Goal: Information Seeking & Learning: Learn about a topic

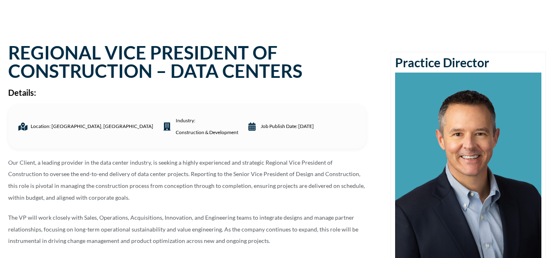
scroll to position [65, 0]
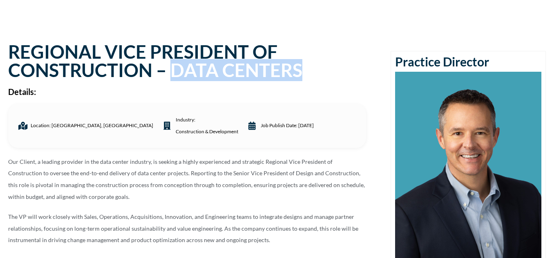
drag, startPoint x: 169, startPoint y: 55, endPoint x: 305, endPoint y: 49, distance: 136.5
click at [305, 49] on h1 "REGIONAL VICE PRESIDENT OF CONSTRUCTION – DATA CENTERS" at bounding box center [187, 61] width 358 height 37
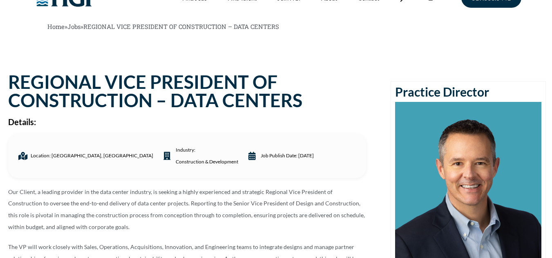
scroll to position [0, 0]
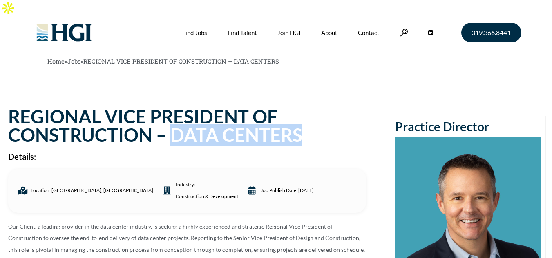
drag, startPoint x: 172, startPoint y: 119, endPoint x: 296, endPoint y: 120, distance: 124.1
click at [296, 120] on h1 "REGIONAL VICE PRESIDENT OF CONSTRUCTION – DATA CENTERS" at bounding box center [187, 126] width 358 height 37
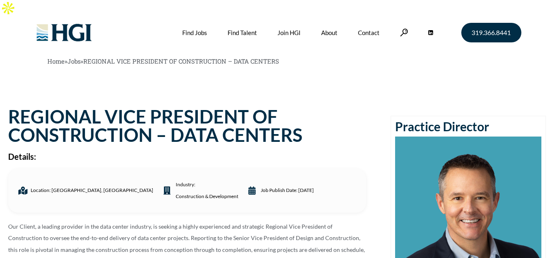
click at [87, 116] on h1 "REGIONAL VICE PRESIDENT OF CONSTRUCTION – DATA CENTERS" at bounding box center [187, 126] width 358 height 37
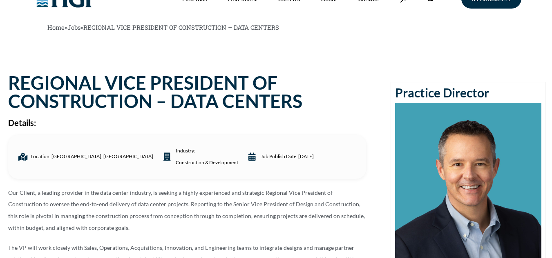
scroll to position [34, 0]
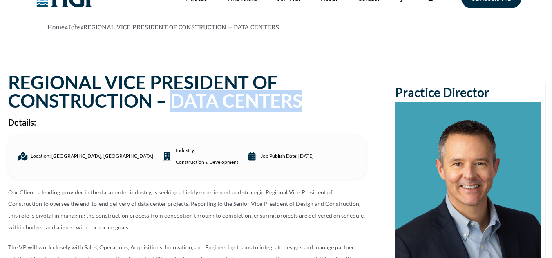
drag, startPoint x: 171, startPoint y: 86, endPoint x: 296, endPoint y: 82, distance: 125.8
click at [296, 82] on h1 "REGIONAL VICE PRESIDENT OF CONSTRUCTION – DATA CENTERS" at bounding box center [187, 91] width 358 height 37
click at [207, 85] on h1 "REGIONAL VICE PRESIDENT OF CONSTRUCTION – DATA CENTERS" at bounding box center [187, 91] width 358 height 37
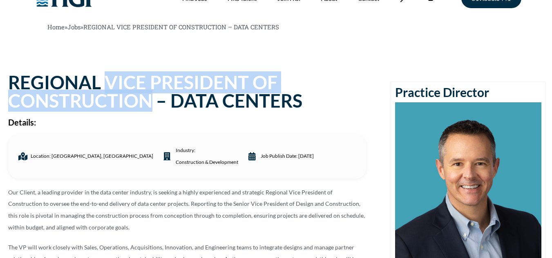
drag, startPoint x: 111, startPoint y: 64, endPoint x: 151, endPoint y: 81, distance: 44.4
click at [151, 81] on h1 "REGIONAL VICE PRESIDENT OF CONSTRUCTION – DATA CENTERS" at bounding box center [187, 91] width 358 height 37
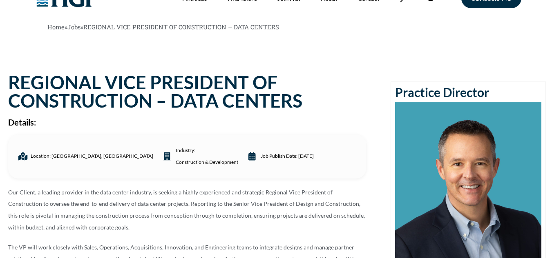
click at [188, 87] on h1 "REGIONAL VICE PRESIDENT OF CONSTRUCTION – DATA CENTERS" at bounding box center [187, 91] width 358 height 37
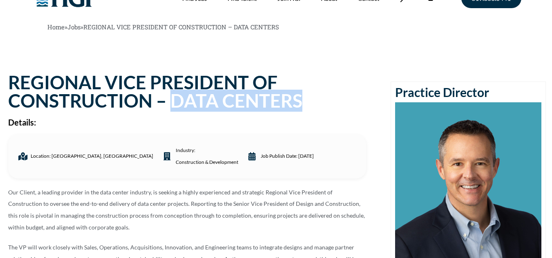
drag, startPoint x: 173, startPoint y: 85, endPoint x: 304, endPoint y: 79, distance: 131.6
click at [304, 79] on h1 "REGIONAL VICE PRESIDENT OF CONSTRUCTION – DATA CENTERS" at bounding box center [187, 91] width 358 height 37
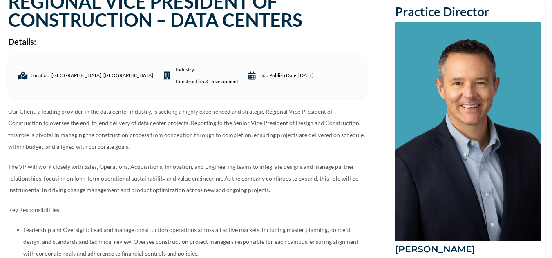
scroll to position [165, 0]
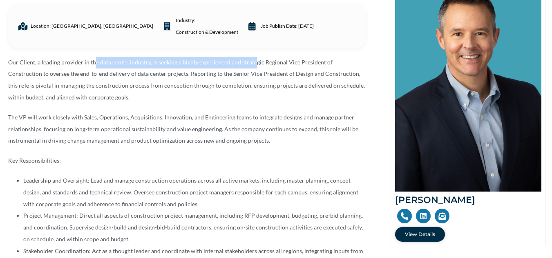
drag, startPoint x: 95, startPoint y: 46, endPoint x: 252, endPoint y: 51, distance: 157.3
click at [252, 57] on p "Our Client, a leading provider in the data center industry, is seeking a highly…" at bounding box center [187, 80] width 358 height 47
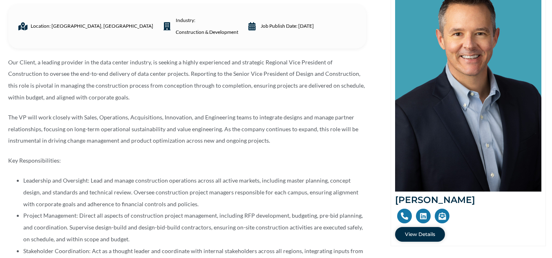
click at [16, 57] on p "Our Client, a leading provider in the data center industry, is seeking a highly…" at bounding box center [187, 80] width 358 height 47
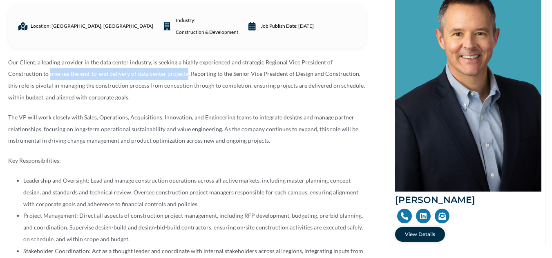
drag, startPoint x: 15, startPoint y: 57, endPoint x: 151, endPoint y: 56, distance: 136.8
click at [151, 57] on p "Our Client, a leading provider in the data center industry, is seeking a highly…" at bounding box center [187, 80] width 358 height 47
click at [109, 57] on p "Our Client, a leading provider in the data center industry, is seeking a highly…" at bounding box center [187, 80] width 358 height 47
drag, startPoint x: 102, startPoint y: 57, endPoint x: 152, endPoint y: 57, distance: 50.6
click at [152, 57] on p "Our Client, a leading provider in the data center industry, is seeking a highly…" at bounding box center [187, 80] width 358 height 47
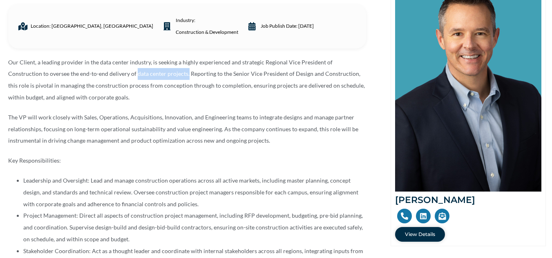
click at [152, 57] on p "Our Client, a leading provider in the data center industry, is seeking a highly…" at bounding box center [187, 80] width 358 height 47
drag, startPoint x: 101, startPoint y: 56, endPoint x: 152, endPoint y: 56, distance: 50.6
click at [152, 57] on p "Our Client, a leading provider in the data center industry, is seeking a highly…" at bounding box center [187, 80] width 358 height 47
click at [136, 65] on p "Our Client, a leading provider in the data center industry, is seeking a highly…" at bounding box center [187, 80] width 358 height 47
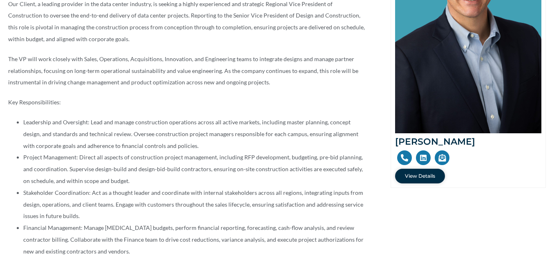
scroll to position [223, 0]
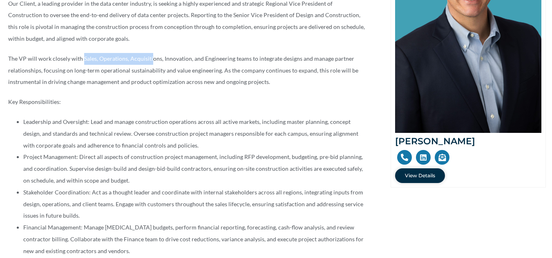
drag, startPoint x: 83, startPoint y: 42, endPoint x: 149, endPoint y: 45, distance: 66.2
click at [149, 53] on p "The VP will work closely with Sales, Operations, Acquisitions, Innovation, and …" at bounding box center [187, 70] width 358 height 35
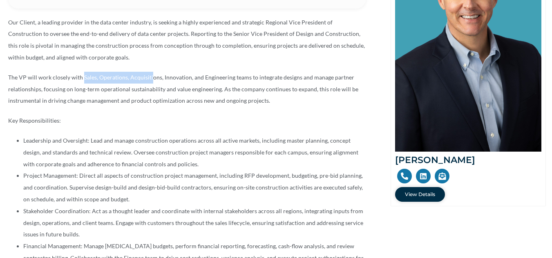
scroll to position [204, 0]
click at [95, 72] on p "The VP will work closely with Sales, Operations, Acquisitions, Innovation, and …" at bounding box center [187, 89] width 358 height 35
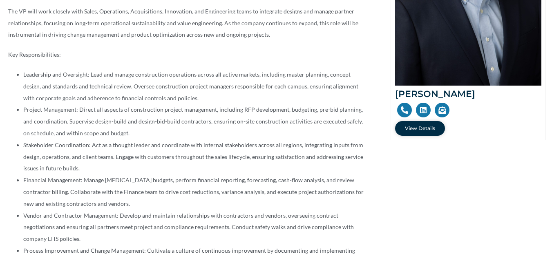
scroll to position [287, 0]
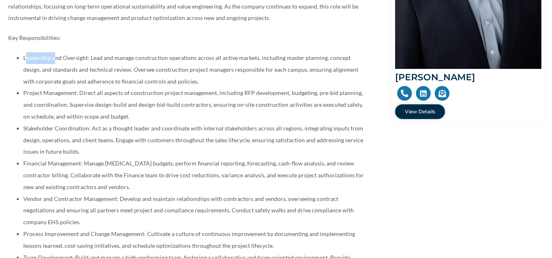
drag, startPoint x: 25, startPoint y: 41, endPoint x: 54, endPoint y: 44, distance: 29.1
click at [54, 52] on li "Leadership and Oversight: Lead and manage construction operations across all ac…" at bounding box center [194, 69] width 343 height 35
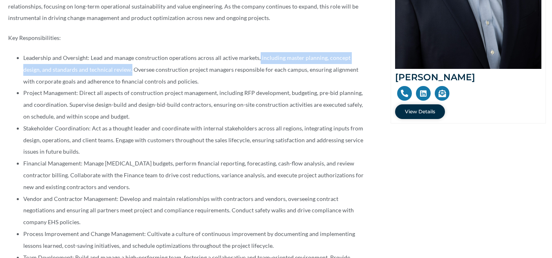
drag, startPoint x: 257, startPoint y: 40, endPoint x: 112, endPoint y: 52, distance: 145.4
click at [112, 52] on li "Leadership and Oversight: Lead and manage construction operations across all ac…" at bounding box center [194, 69] width 343 height 35
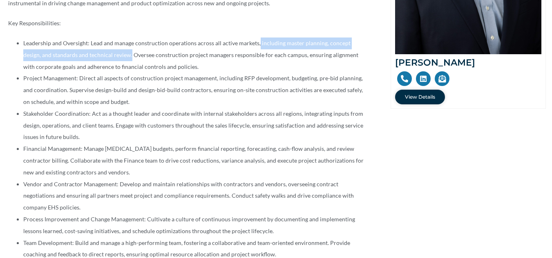
scroll to position [303, 0]
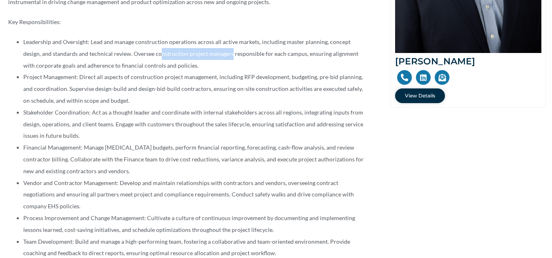
drag, startPoint x: 141, startPoint y: 39, endPoint x: 211, endPoint y: 34, distance: 70.4
click at [211, 36] on li "Leadership and Oversight: Lead and manage construction operations across all ac…" at bounding box center [194, 53] width 343 height 35
click at [192, 41] on li "Leadership and Oversight: Lead and manage construction operations across all ac…" at bounding box center [194, 53] width 343 height 35
drag, startPoint x: 30, startPoint y: 60, endPoint x: 65, endPoint y: 58, distance: 35.2
click at [65, 71] on li "Project Management: Direct all aspects of construction project management, incl…" at bounding box center [194, 88] width 343 height 35
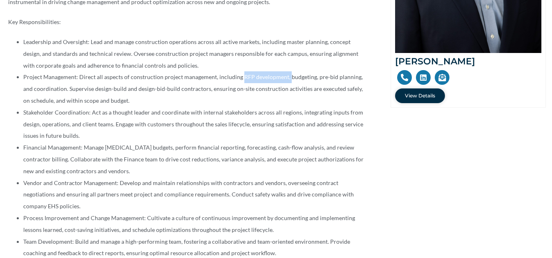
drag, startPoint x: 240, startPoint y: 57, endPoint x: 285, endPoint y: 61, distance: 45.5
click at [285, 71] on li "Project Management: Direct all aspects of construction project management, incl…" at bounding box center [194, 88] width 343 height 35
click at [300, 71] on li "Project Management: Direct all aspects of construction project management, incl…" at bounding box center [194, 88] width 343 height 35
click at [340, 71] on li "Project Management: Direct all aspects of construction project management, incl…" at bounding box center [194, 88] width 343 height 35
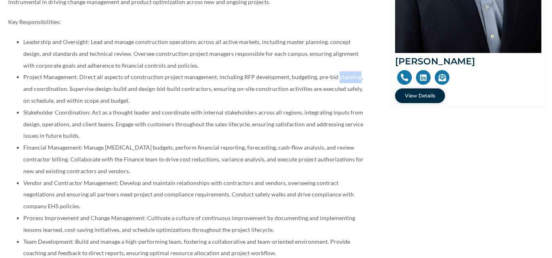
click at [340, 71] on li "Project Management: Direct all aspects of construction project management, incl…" at bounding box center [194, 88] width 343 height 35
click at [262, 71] on li "Project Management: Direct all aspects of construction project management, incl…" at bounding box center [194, 88] width 343 height 35
drag, startPoint x: 262, startPoint y: 60, endPoint x: 297, endPoint y: 56, distance: 34.9
click at [297, 71] on li "Project Management: Direct all aspects of construction project management, incl…" at bounding box center [194, 88] width 343 height 35
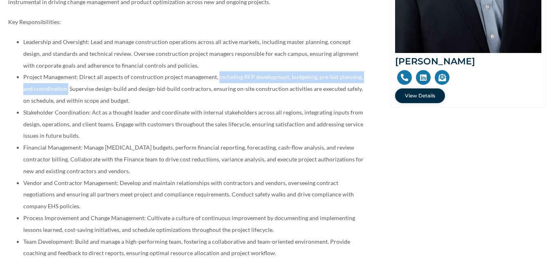
drag, startPoint x: 215, startPoint y: 60, endPoint x: 56, endPoint y: 71, distance: 159.3
click at [56, 71] on li "Project Management: Direct all aspects of construction project management, incl…" at bounding box center [194, 88] width 343 height 35
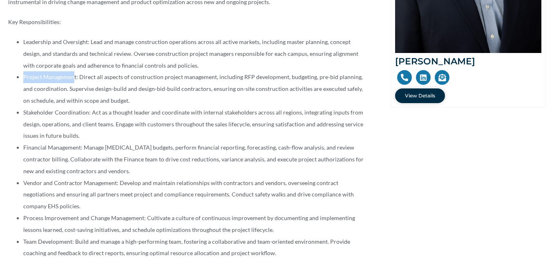
drag, startPoint x: 25, startPoint y: 60, endPoint x: 74, endPoint y: 58, distance: 49.5
click at [74, 71] on li "Project Management: Direct all aspects of construction project management, incl…" at bounding box center [194, 88] width 343 height 35
click at [241, 71] on li "Project Management: Direct all aspects of construction project management, incl…" at bounding box center [194, 88] width 343 height 35
copy li "RFP"
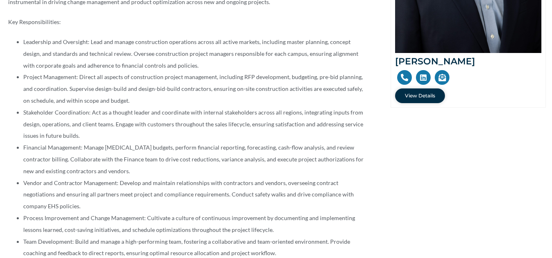
click at [273, 71] on li "Project Management: Direct all aspects of construction project management, incl…" at bounding box center [194, 88] width 343 height 35
drag, startPoint x: 239, startPoint y: 60, endPoint x: 252, endPoint y: 60, distance: 12.7
click at [252, 71] on li "Project Management: Direct all aspects of construction project management, incl…" at bounding box center [194, 88] width 343 height 35
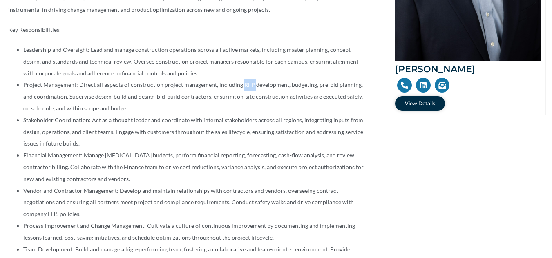
scroll to position [296, 0]
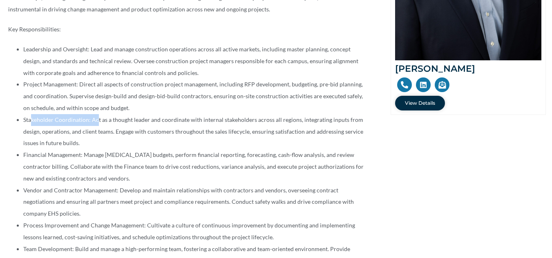
drag, startPoint x: 31, startPoint y: 103, endPoint x: 109, endPoint y: 103, distance: 77.6
click at [109, 114] on li "Stakeholder Coordination: Act as a thought leader and coordinate with internal …" at bounding box center [194, 131] width 343 height 35
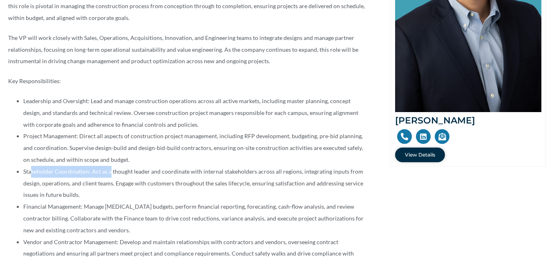
scroll to position [305, 0]
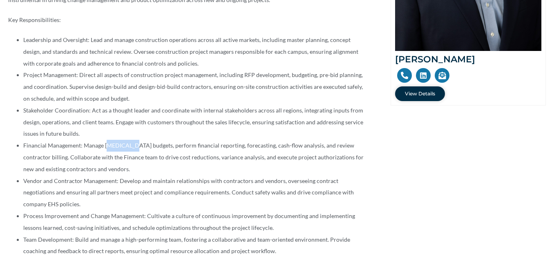
drag, startPoint x: 107, startPoint y: 127, endPoint x: 136, endPoint y: 124, distance: 29.6
click at [136, 140] on li "Financial Management: Manage [MEDICAL_DATA] budgets, perform financial reportin…" at bounding box center [194, 157] width 343 height 35
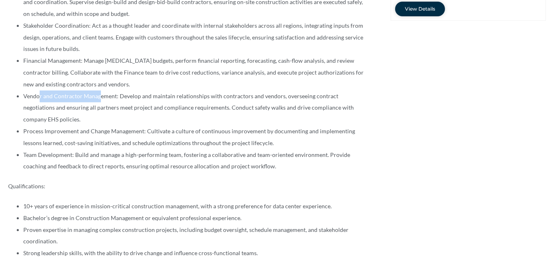
drag, startPoint x: 39, startPoint y: 80, endPoint x: 98, endPoint y: 77, distance: 59.3
click at [98, 91] on li "Vendor and Contractor Management: Develop and maintain relationships with contr…" at bounding box center [194, 108] width 343 height 35
drag, startPoint x: 26, startPoint y: 79, endPoint x: 111, endPoint y: 80, distance: 84.9
click at [111, 91] on li "Vendor and Contractor Management: Develop and maintain relationships with contr…" at bounding box center [194, 108] width 343 height 35
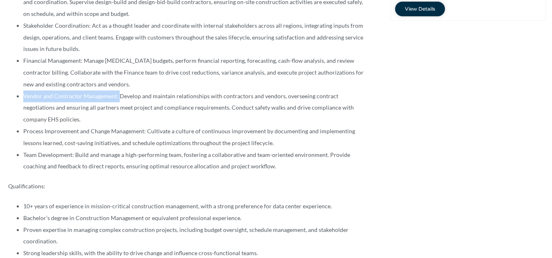
drag, startPoint x: 22, startPoint y: 80, endPoint x: 119, endPoint y: 76, distance: 96.8
click at [119, 76] on ul "Leadership and Oversight: Lead and manage construction operations across all ac…" at bounding box center [187, 60] width 358 height 223
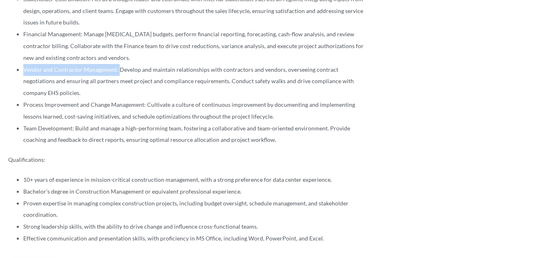
scroll to position [417, 0]
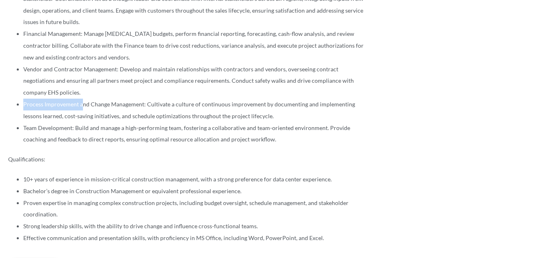
drag, startPoint x: 21, startPoint y: 87, endPoint x: 83, endPoint y: 87, distance: 61.7
click at [83, 87] on ul "Leadership and Oversight: Lead and manage construction operations across all ac…" at bounding box center [187, 33] width 358 height 223
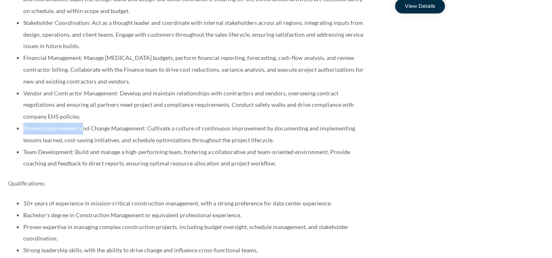
scroll to position [395, 0]
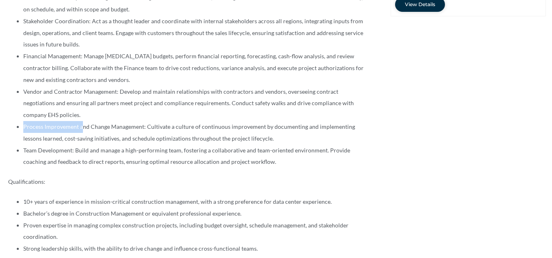
click at [53, 121] on li "Process Improvement and Change Management: Cultivate a culture of continuous im…" at bounding box center [194, 133] width 343 height 24
drag, startPoint x: 22, startPoint y: 109, endPoint x: 144, endPoint y: 108, distance: 121.7
click at [144, 108] on ul "Leadership and Oversight: Lead and manage construction operations across all ac…" at bounding box center [187, 56] width 358 height 223
click at [83, 121] on li "Process Improvement and Change Management: Cultivate a culture of continuous im…" at bounding box center [194, 133] width 343 height 24
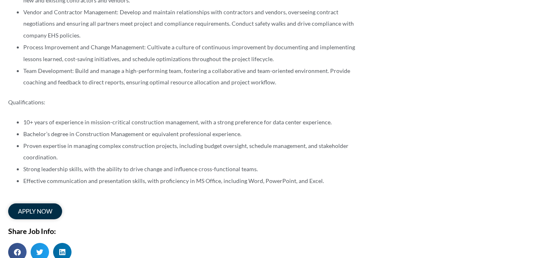
scroll to position [477, 0]
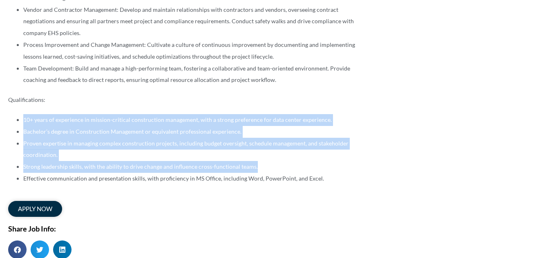
drag, startPoint x: 24, startPoint y: 103, endPoint x: 365, endPoint y: 157, distance: 344.8
click at [365, 157] on ul "10+ years of experience in mission-critical construction management, with a str…" at bounding box center [187, 149] width 358 height 71
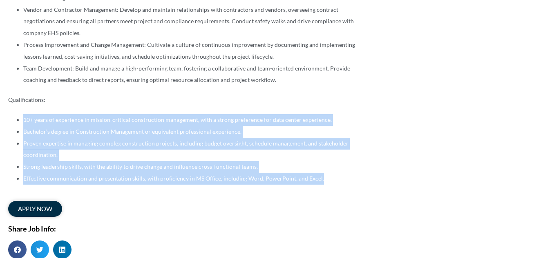
click at [189, 138] on li "Proven expertise in managing complex construction projects, including budget ov…" at bounding box center [194, 150] width 343 height 24
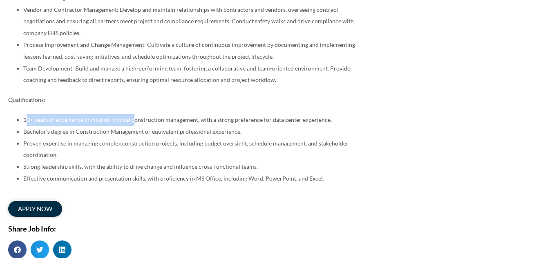
drag, startPoint x: 28, startPoint y: 104, endPoint x: 131, endPoint y: 98, distance: 103.4
click at [131, 114] on li "10+ years of experience in mission-critical construction management, with a str…" at bounding box center [194, 120] width 343 height 12
drag, startPoint x: 90, startPoint y: 102, endPoint x: 127, endPoint y: 103, distance: 36.8
click at [127, 114] on li "10+ years of experience in mission-critical construction management, with a str…" at bounding box center [194, 120] width 343 height 12
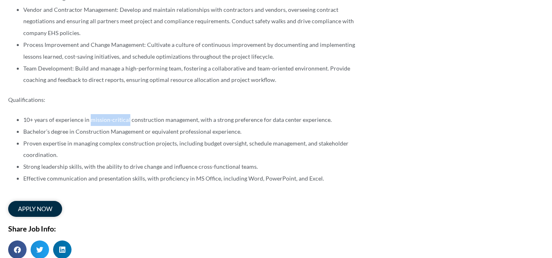
click at [127, 114] on li "10+ years of experience in mission-critical construction management, with a str…" at bounding box center [194, 120] width 343 height 12
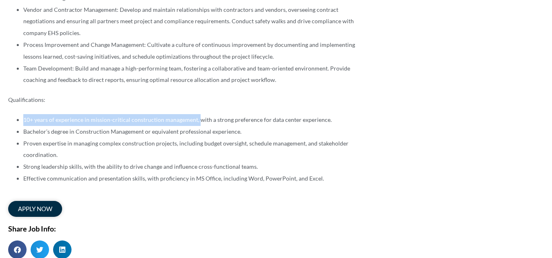
drag, startPoint x: 25, startPoint y: 101, endPoint x: 196, endPoint y: 103, distance: 171.5
click at [196, 114] on li "10+ years of experience in mission-critical construction management, with a str…" at bounding box center [194, 120] width 343 height 12
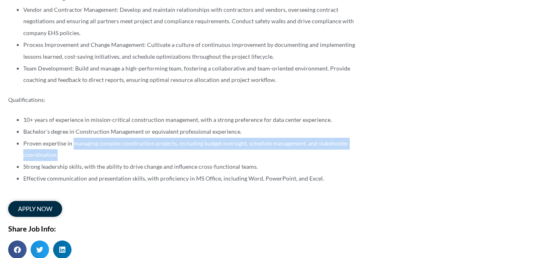
drag, startPoint x: 73, startPoint y: 126, endPoint x: 91, endPoint y: 134, distance: 19.6
click at [91, 138] on li "Proven expertise in managing complex construction projects, including budget ov…" at bounding box center [194, 150] width 343 height 24
drag, startPoint x: 72, startPoint y: 127, endPoint x: 84, endPoint y: 136, distance: 14.9
click at [84, 138] on li "Proven expertise in managing complex construction projects, including budget ov…" at bounding box center [194, 150] width 343 height 24
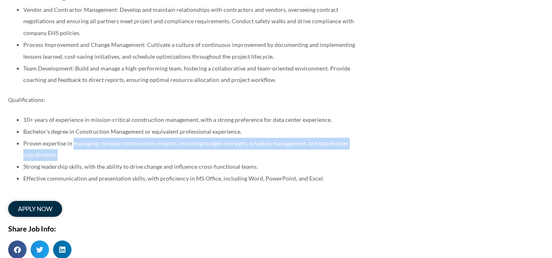
click at [84, 138] on li "Proven expertise in managing complex construction projects, including budget ov…" at bounding box center [194, 150] width 343 height 24
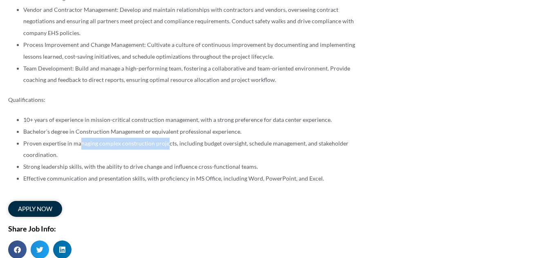
drag, startPoint x: 79, startPoint y: 127, endPoint x: 167, endPoint y: 125, distance: 87.4
click at [167, 138] on li "Proven expertise in managing complex construction projects, including budget ov…" at bounding box center [194, 150] width 343 height 24
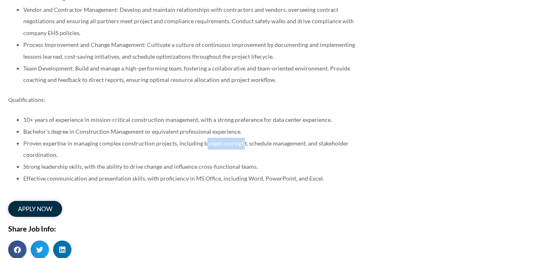
drag, startPoint x: 202, startPoint y: 124, endPoint x: 238, endPoint y: 127, distance: 36.4
click at [238, 138] on li "Proven expertise in managing complex construction projects, including budget ov…" at bounding box center [194, 150] width 343 height 24
click at [212, 138] on li "Proven expertise in managing complex construction projects, including budget ov…" at bounding box center [194, 150] width 343 height 24
drag, startPoint x: 244, startPoint y: 127, endPoint x: 296, endPoint y: 127, distance: 51.4
click at [296, 138] on li "Proven expertise in managing complex construction projects, including budget ov…" at bounding box center [194, 150] width 343 height 24
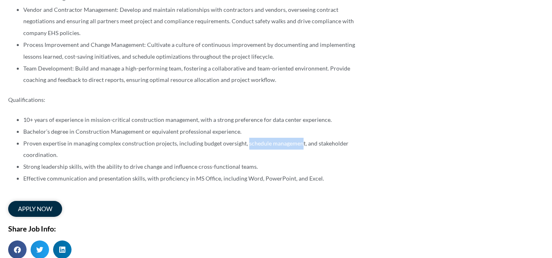
click at [260, 138] on li "Proven expertise in managing complex construction projects, including budget ov…" at bounding box center [194, 150] width 343 height 24
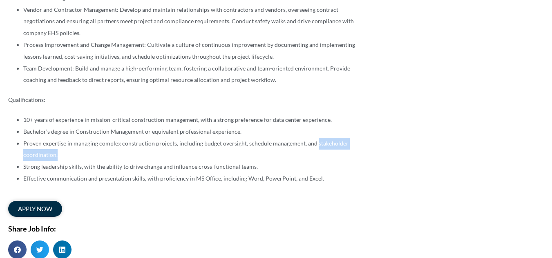
drag, startPoint x: 312, startPoint y: 126, endPoint x: 320, endPoint y: 135, distance: 11.6
click at [320, 138] on li "Proven expertise in managing complex construction projects, including budget ov…" at bounding box center [194, 150] width 343 height 24
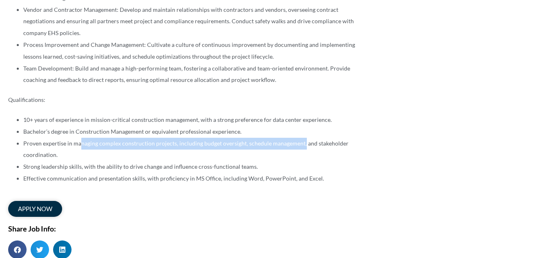
drag, startPoint x: 300, startPoint y: 127, endPoint x: 77, endPoint y: 125, distance: 222.9
click at [77, 138] on li "Proven expertise in managing complex construction projects, including budget ov…" at bounding box center [194, 150] width 343 height 24
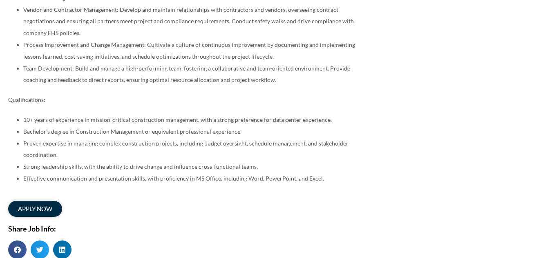
click at [120, 142] on li "Proven expertise in managing complex construction projects, including budget ov…" at bounding box center [194, 150] width 343 height 24
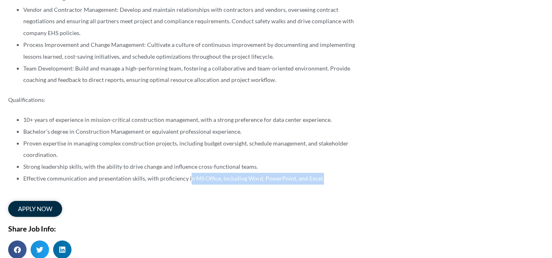
drag, startPoint x: 188, startPoint y: 161, endPoint x: 325, endPoint y: 160, distance: 136.8
click at [325, 173] on li "Effective communication and presentation skills, with proficiency in MS Office,…" at bounding box center [194, 179] width 343 height 12
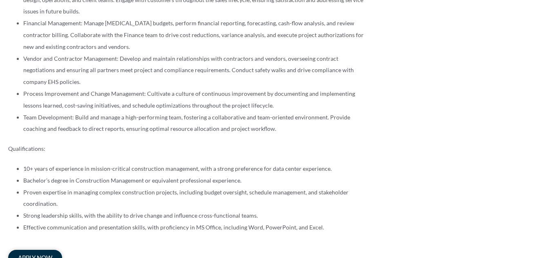
scroll to position [412, 0]
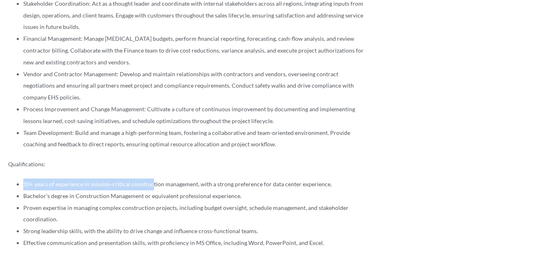
drag, startPoint x: 24, startPoint y: 169, endPoint x: 149, endPoint y: 160, distance: 125.6
click at [149, 160] on div "Our Client, a leading provider in the data center industry, is seeking a highly…" at bounding box center [187, 29] width 358 height 441
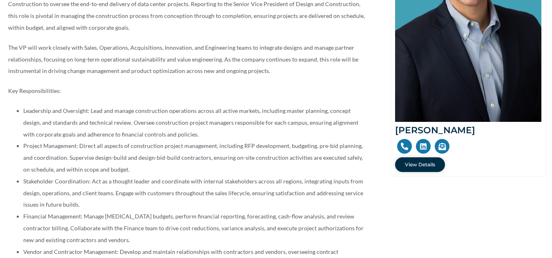
scroll to position [235, 0]
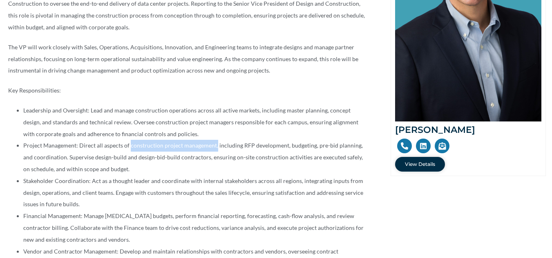
drag, startPoint x: 129, startPoint y: 128, endPoint x: 214, endPoint y: 129, distance: 85.7
click at [214, 140] on li "Project Management: Direct all aspects of construction project management, incl…" at bounding box center [194, 157] width 343 height 35
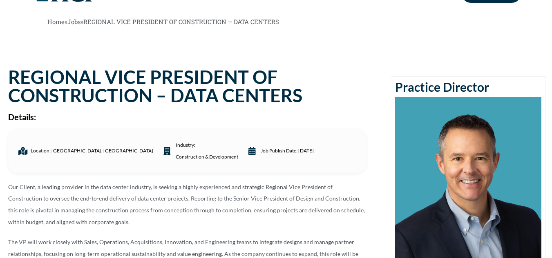
scroll to position [0, 0]
